Goal: Transaction & Acquisition: Purchase product/service

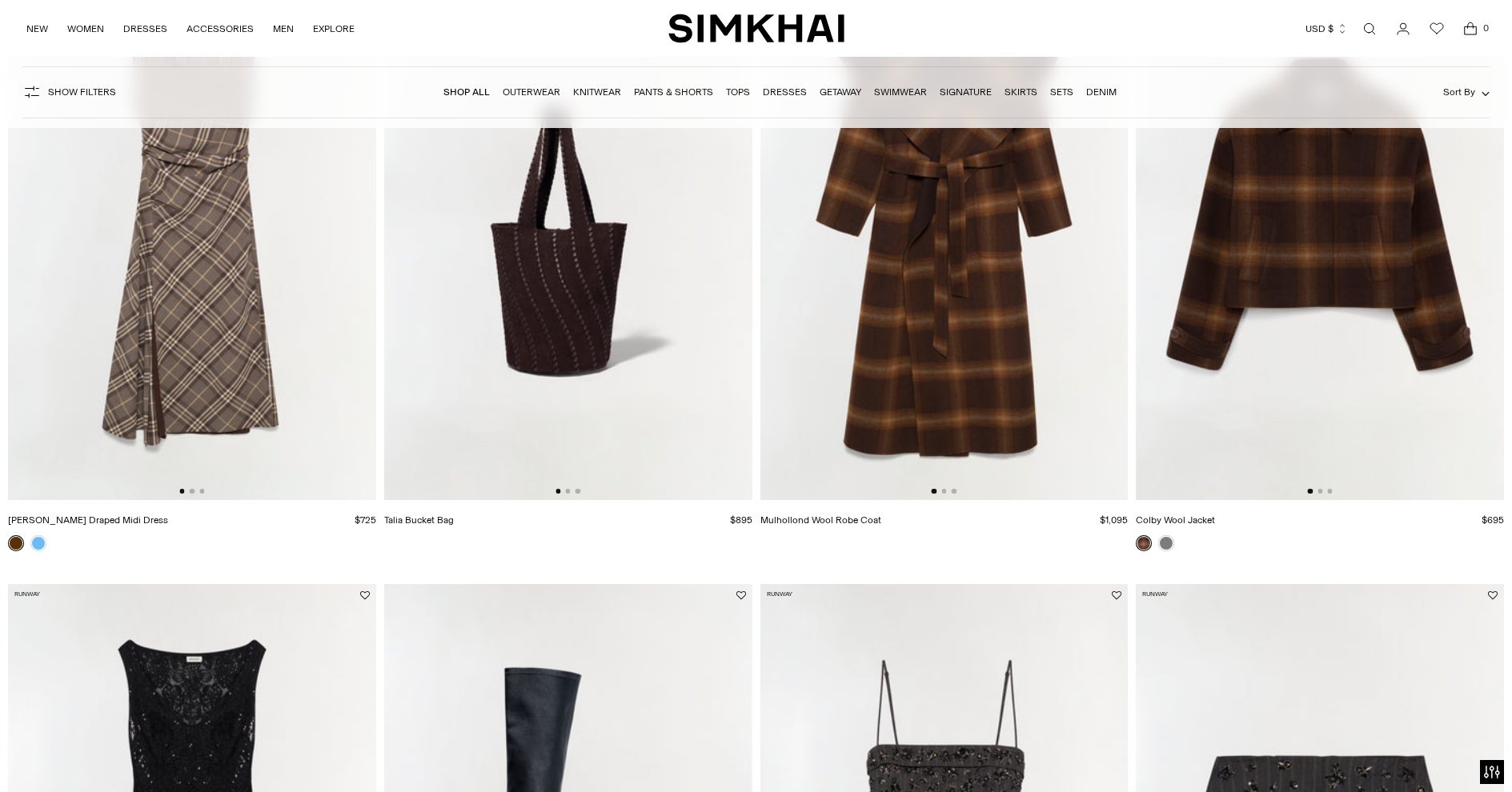
scroll to position [281, 0]
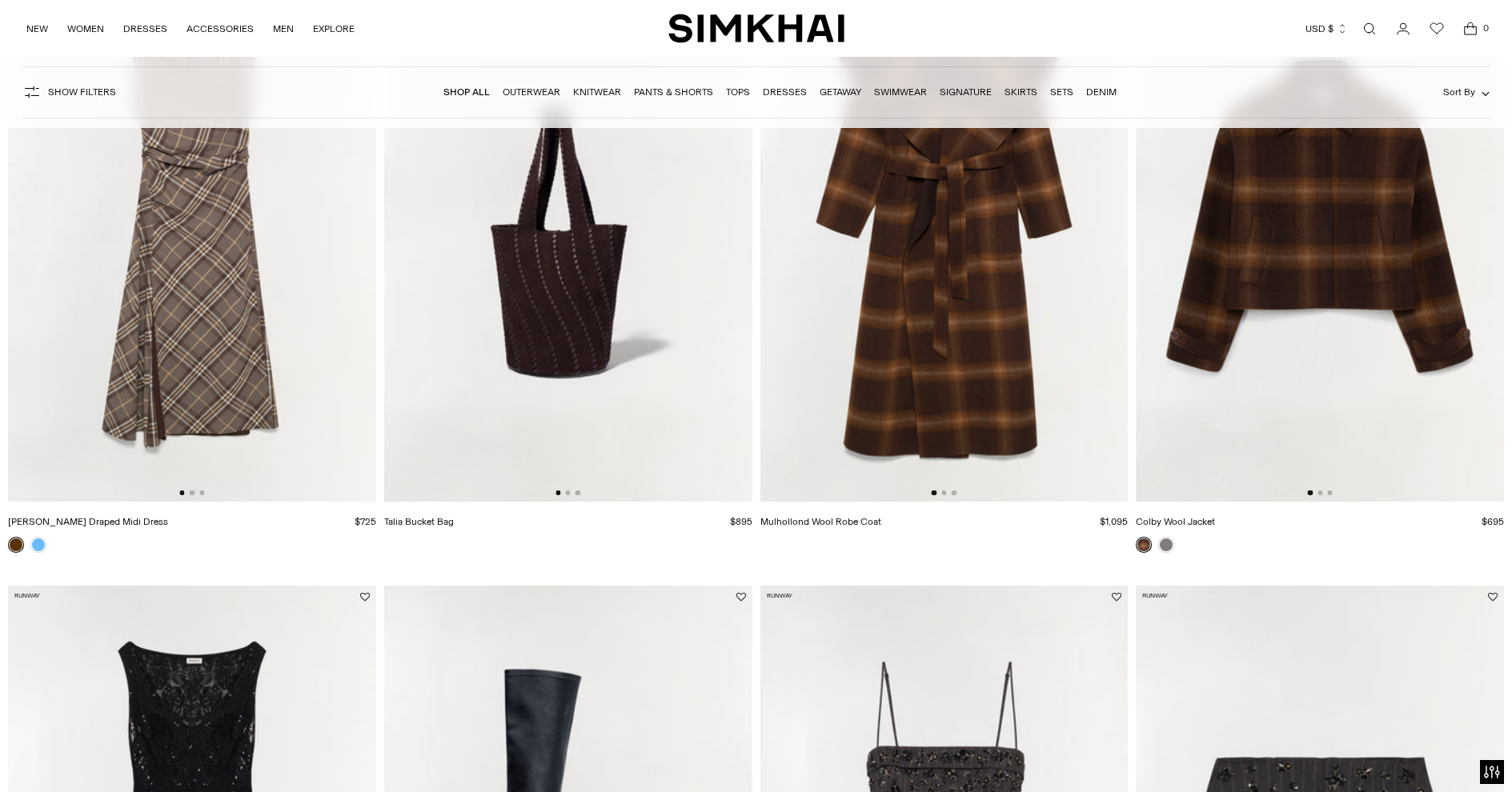
click at [37, 549] on link at bounding box center [38, 544] width 16 height 16
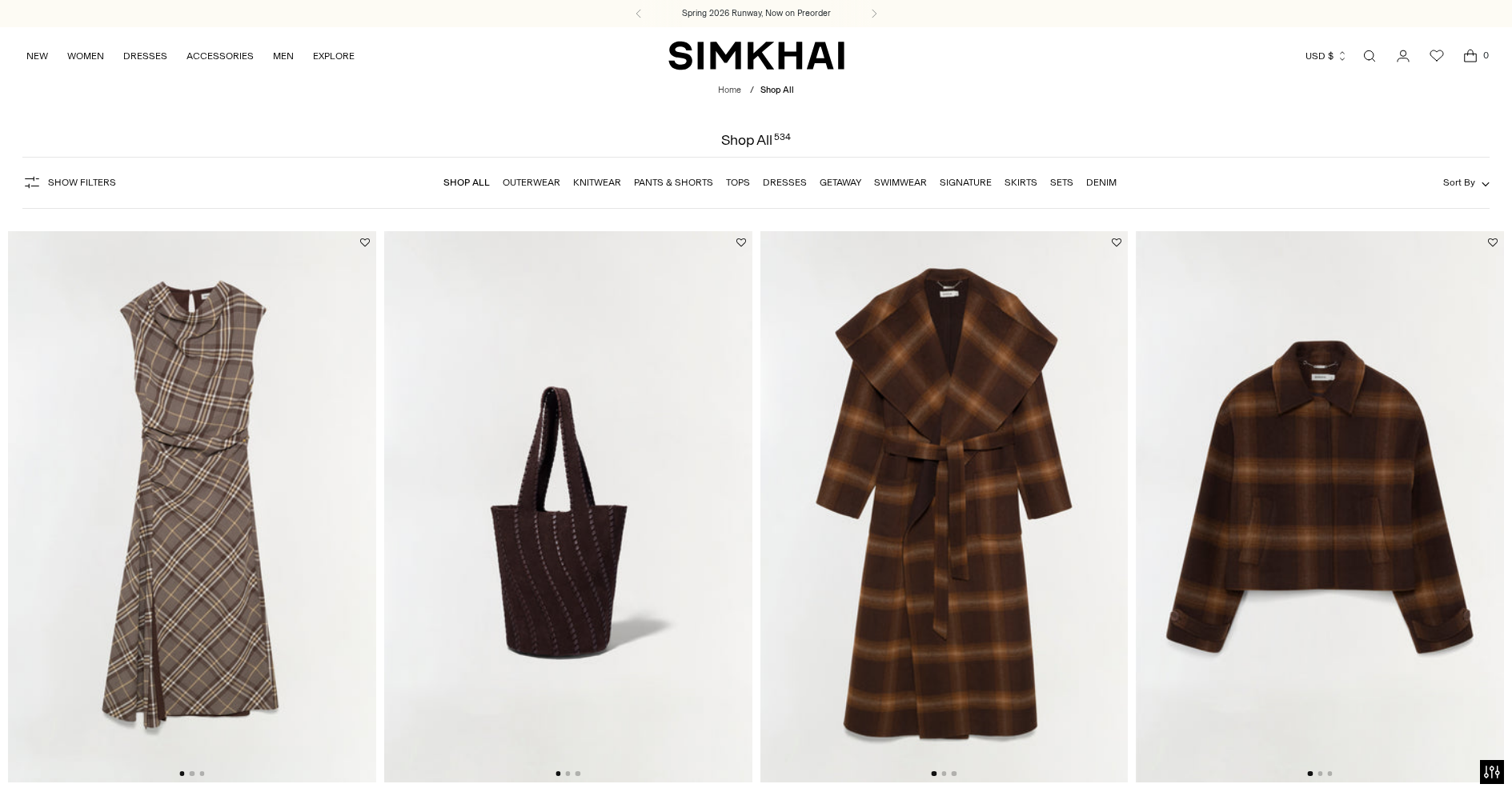
click at [787, 186] on link "Dresses" at bounding box center [785, 183] width 44 height 11
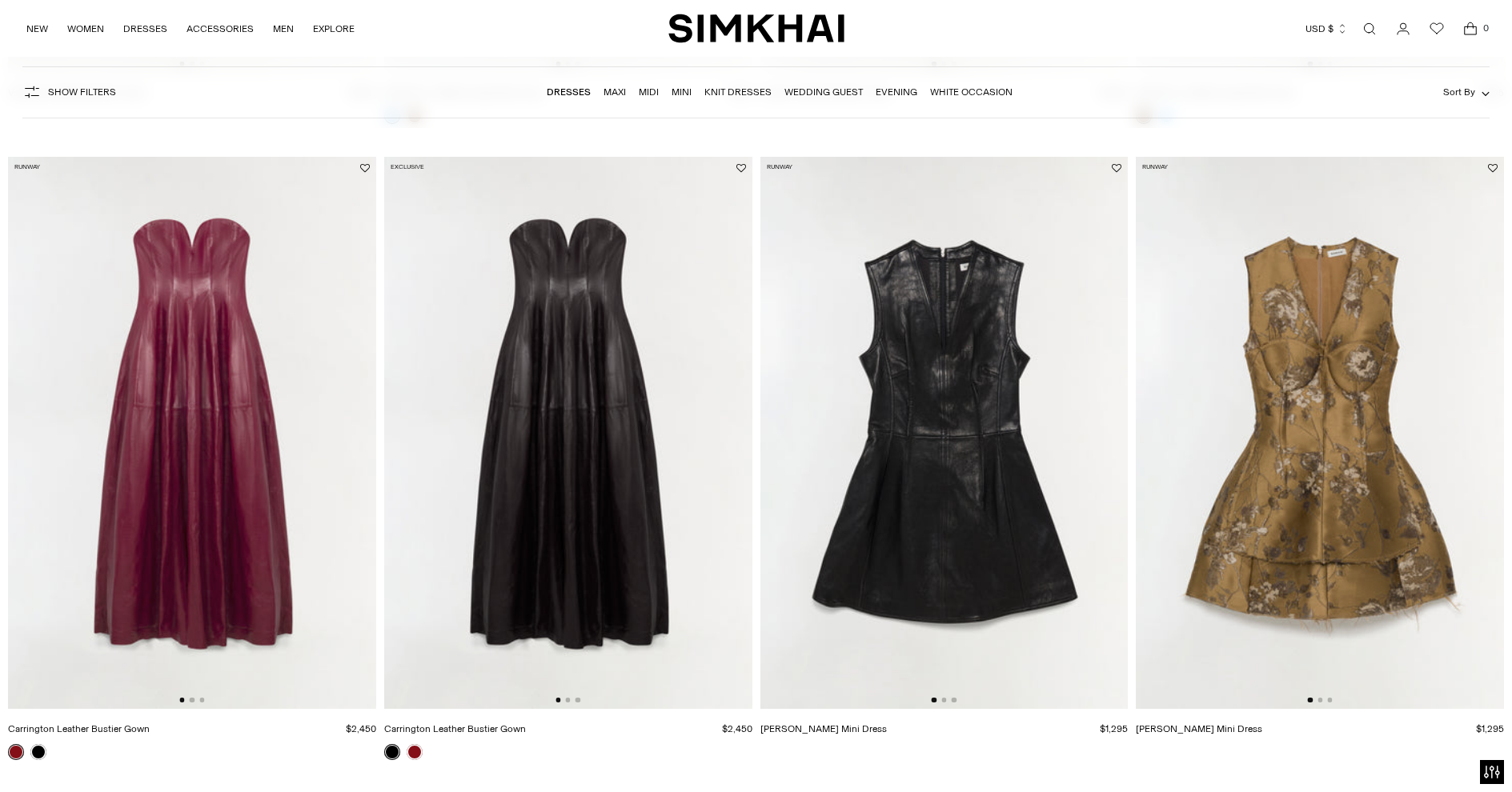
scroll to position [2610, 0]
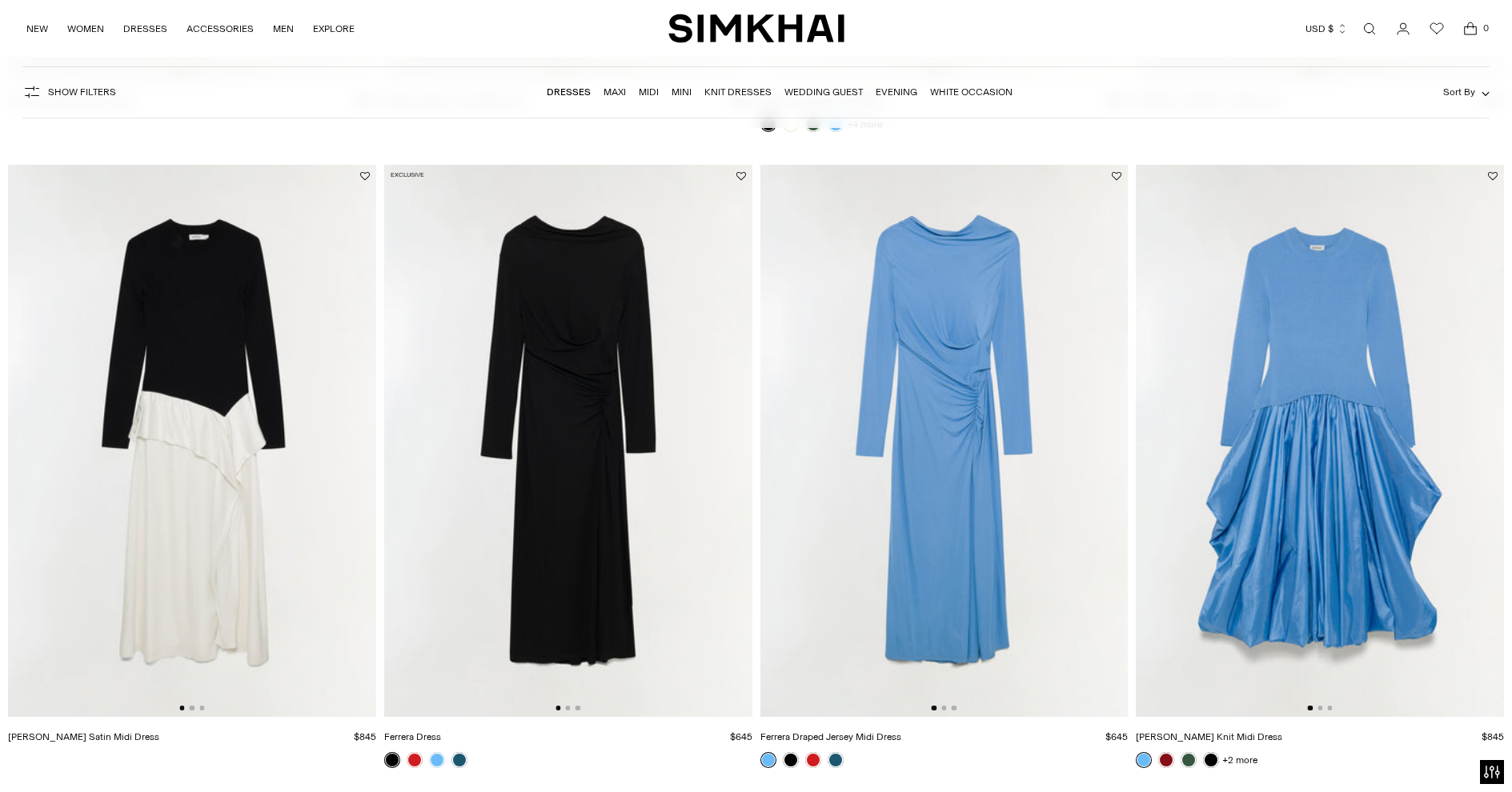
click at [438, 752] on link at bounding box center [437, 760] width 16 height 16
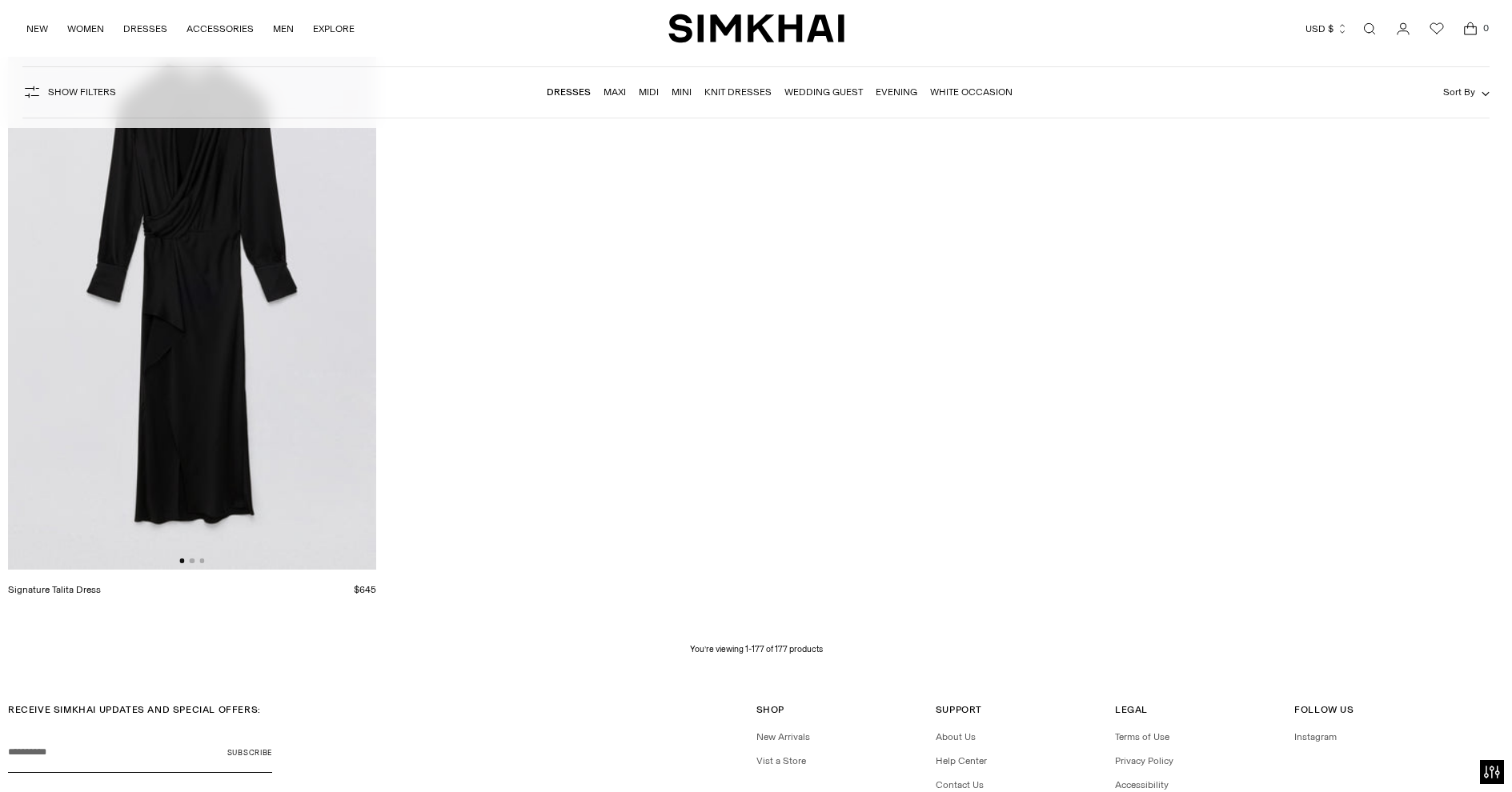
scroll to position [28154, 0]
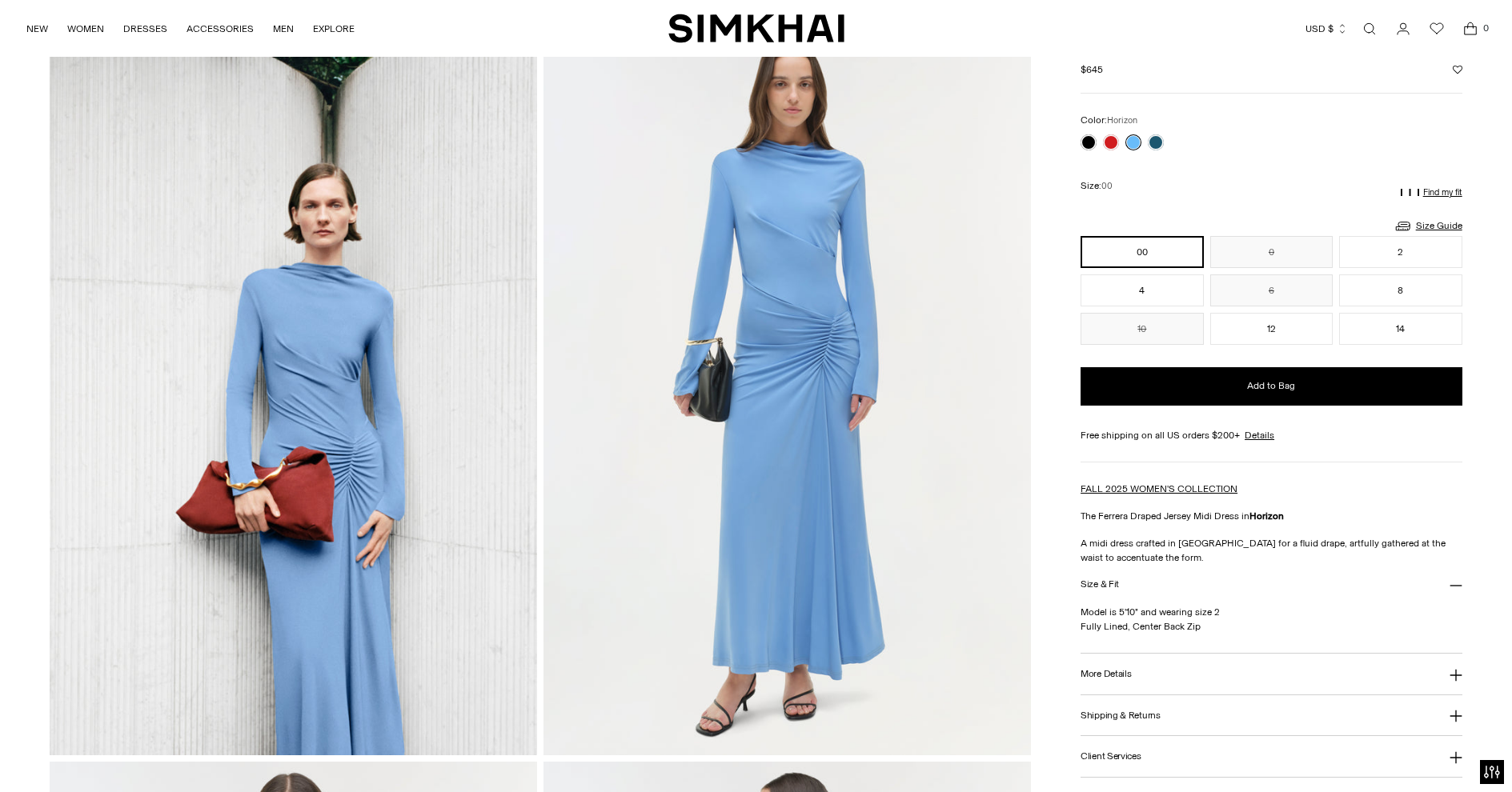
scroll to position [86, 0]
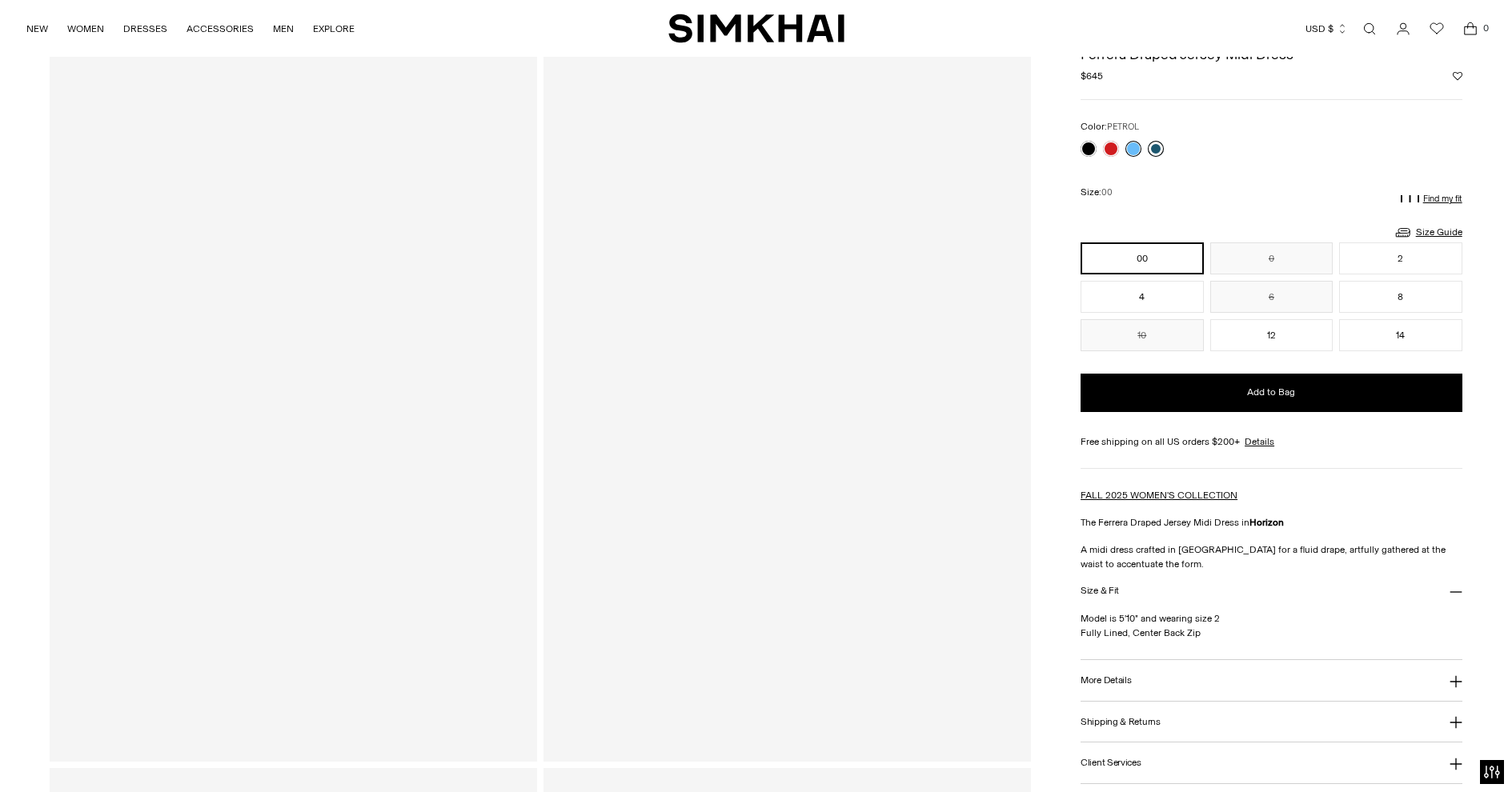
click at [1152, 150] on link at bounding box center [1155, 149] width 16 height 16
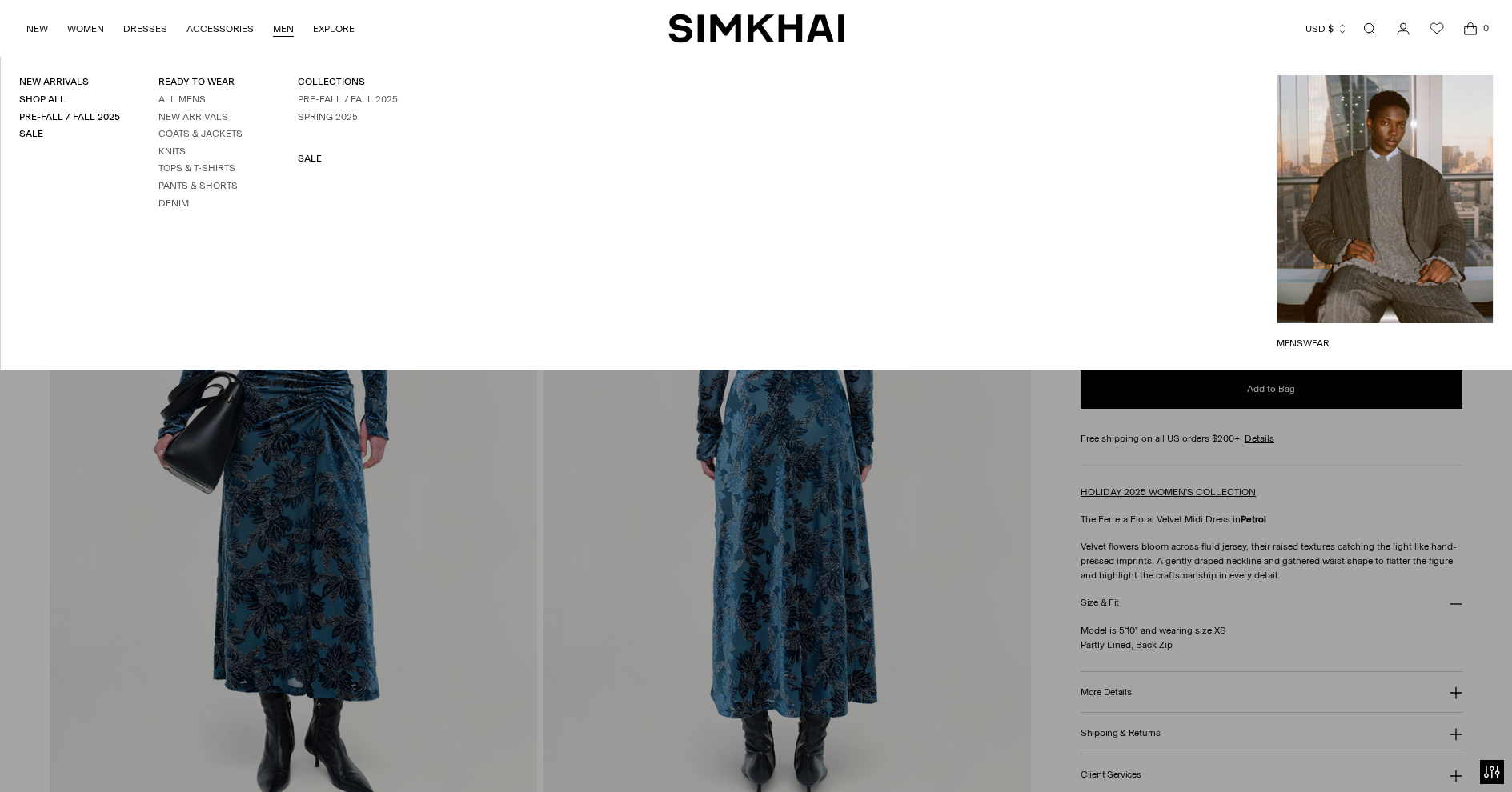
scroll to position [65, 0]
